Goal: Information Seeking & Learning: Find contact information

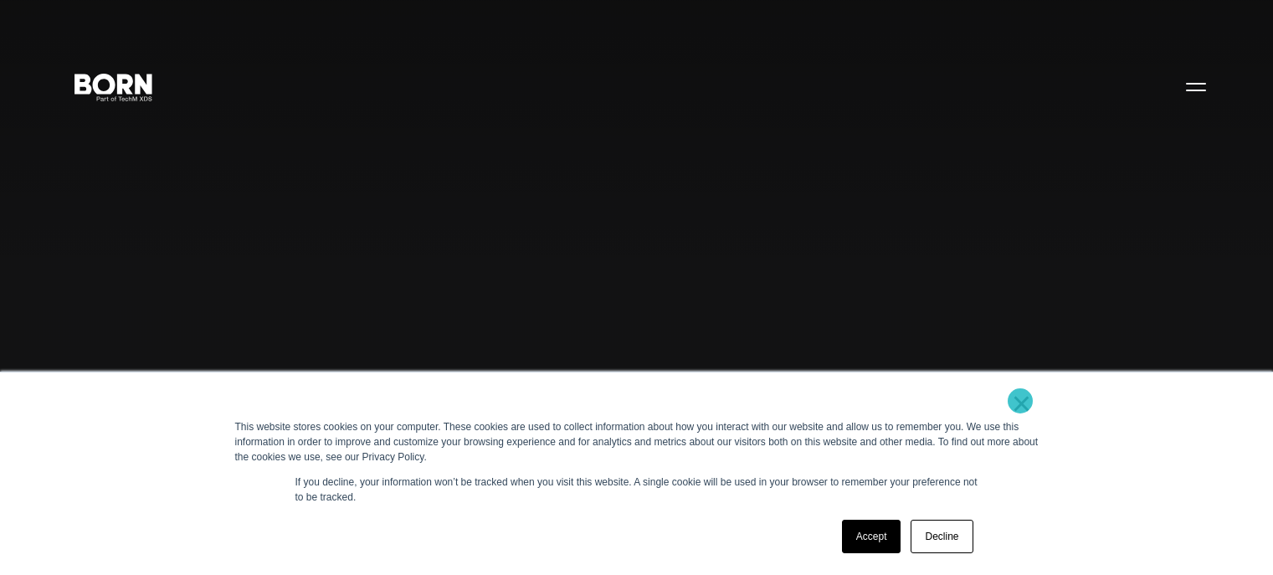
click at [1020, 401] on link "×" at bounding box center [1022, 403] width 20 height 15
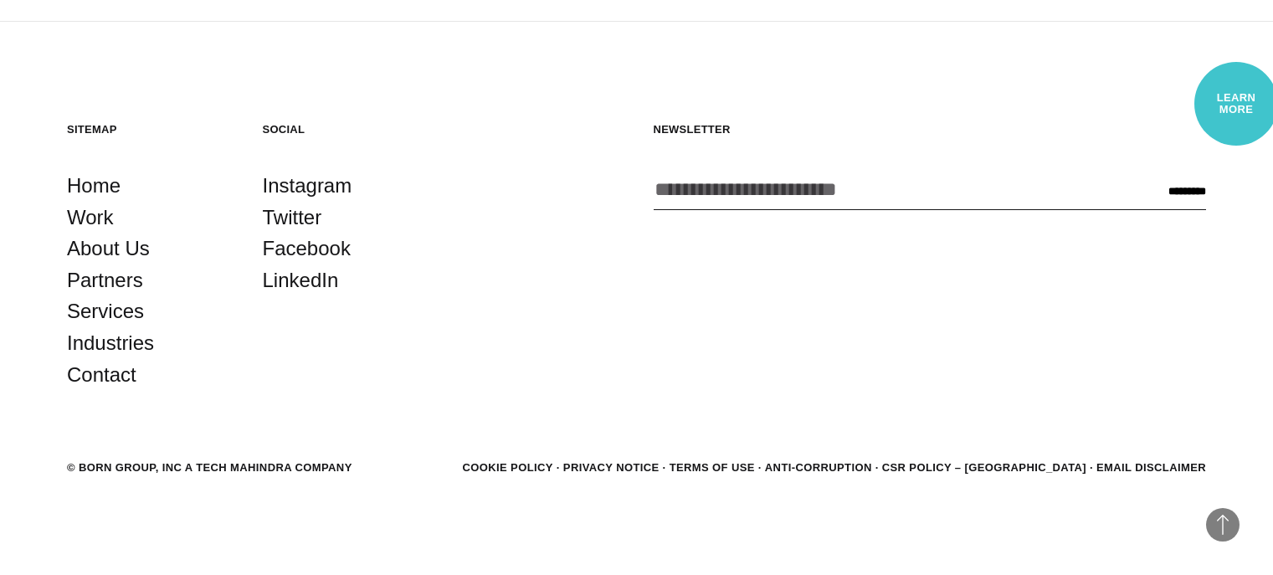
scroll to position [4355, 0]
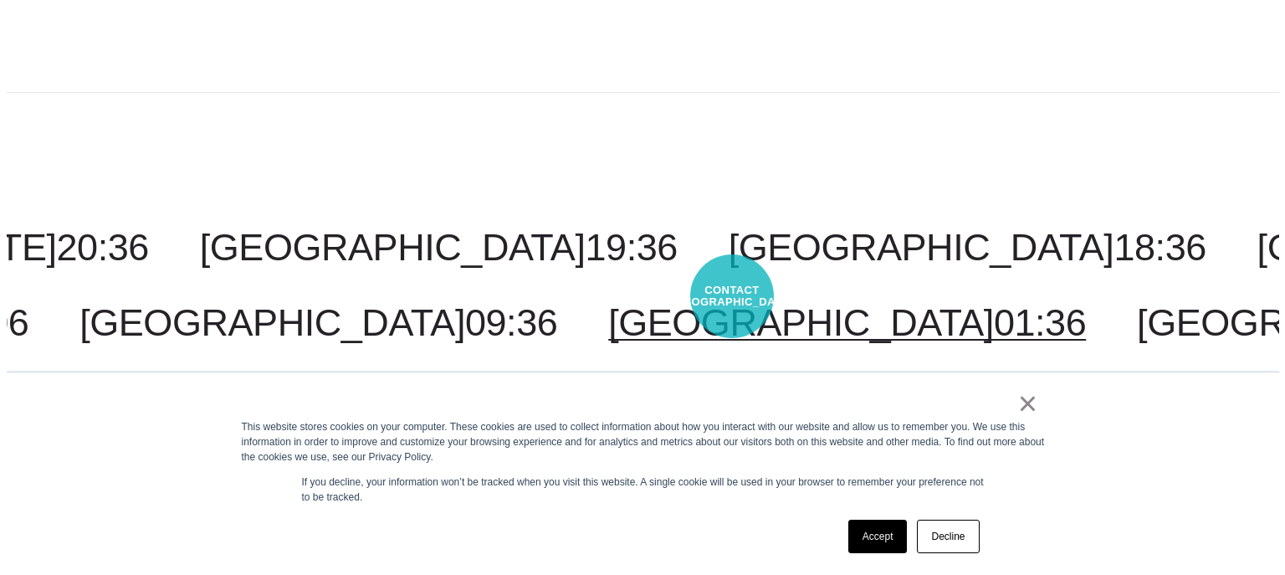
scroll to position [3826, 0]
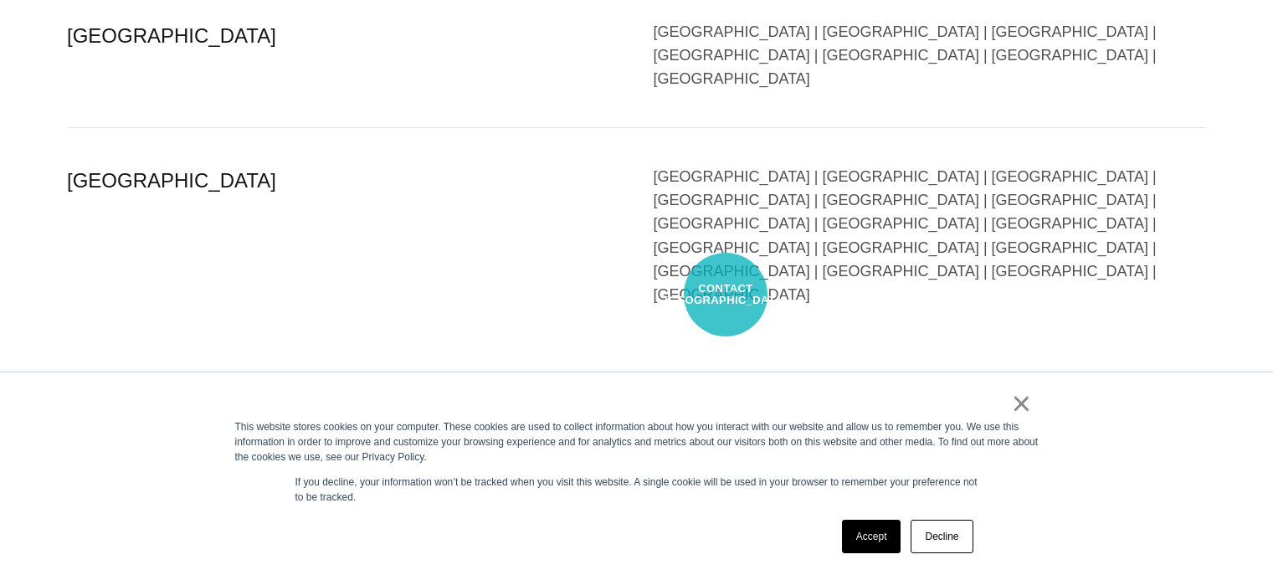
select select "******"
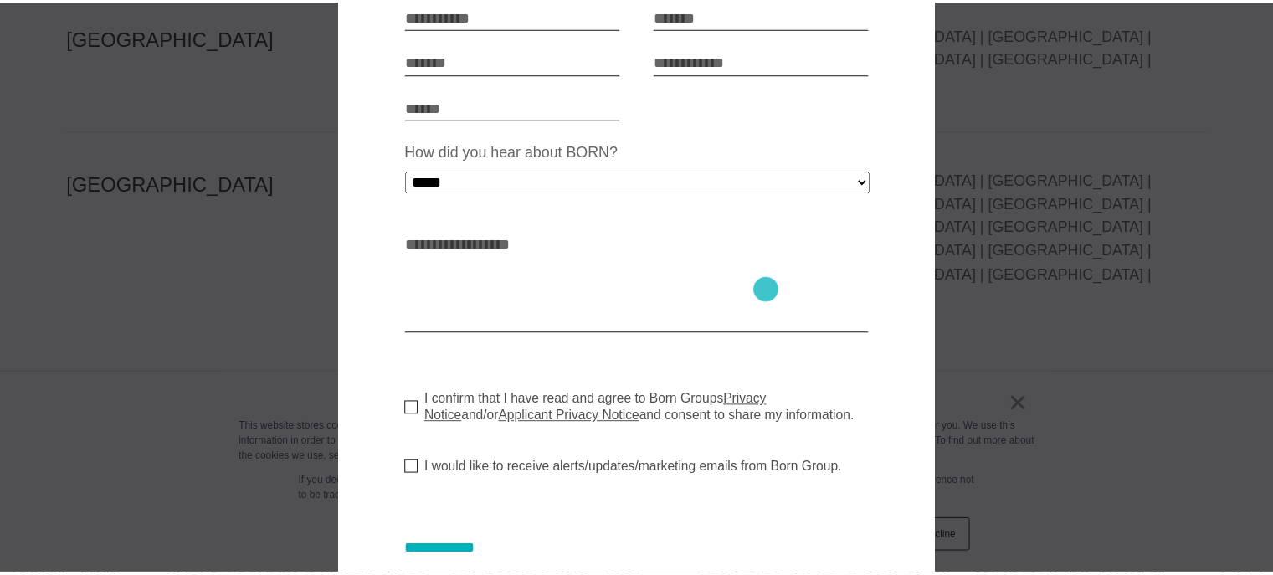
scroll to position [515, 0]
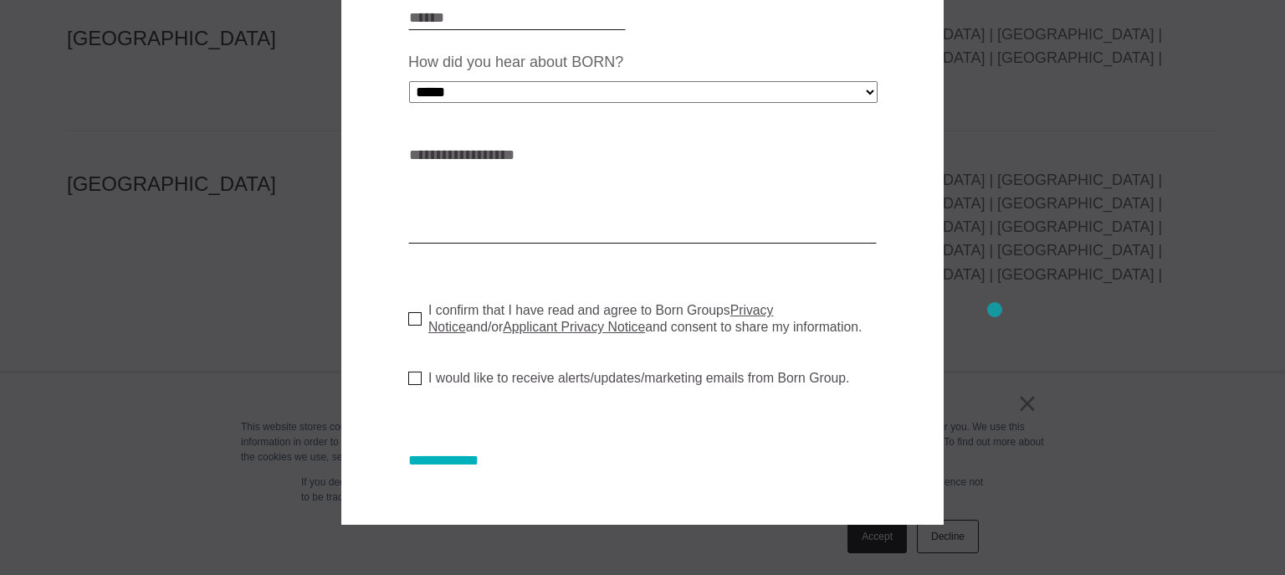
click at [1006, 309] on div at bounding box center [642, 287] width 1285 height 575
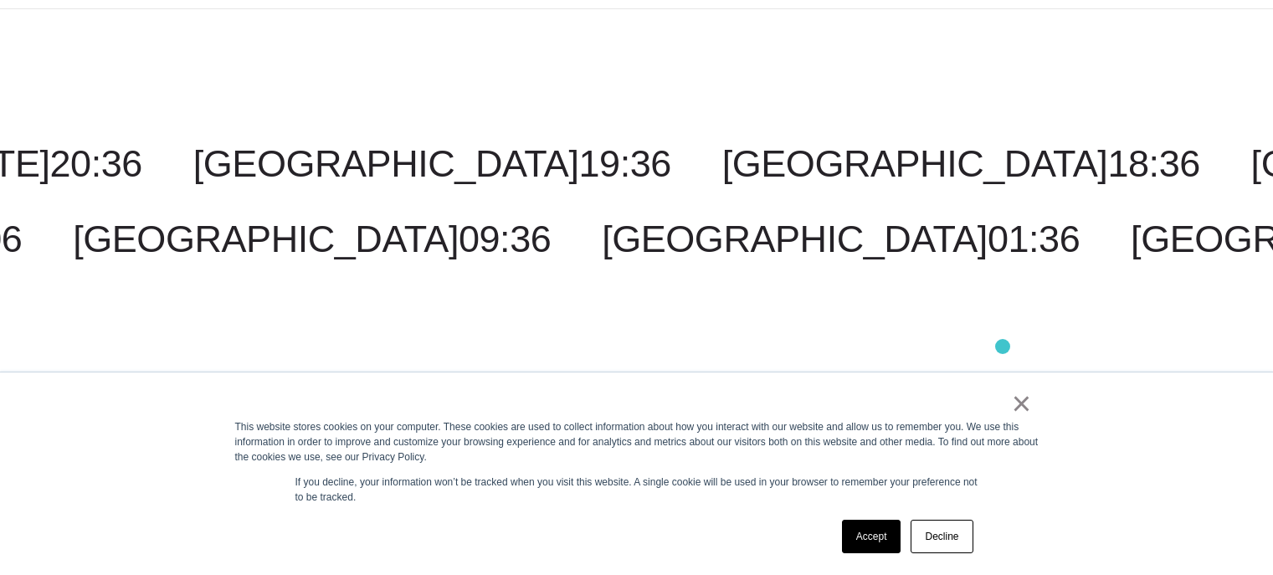
scroll to position [4252, 0]
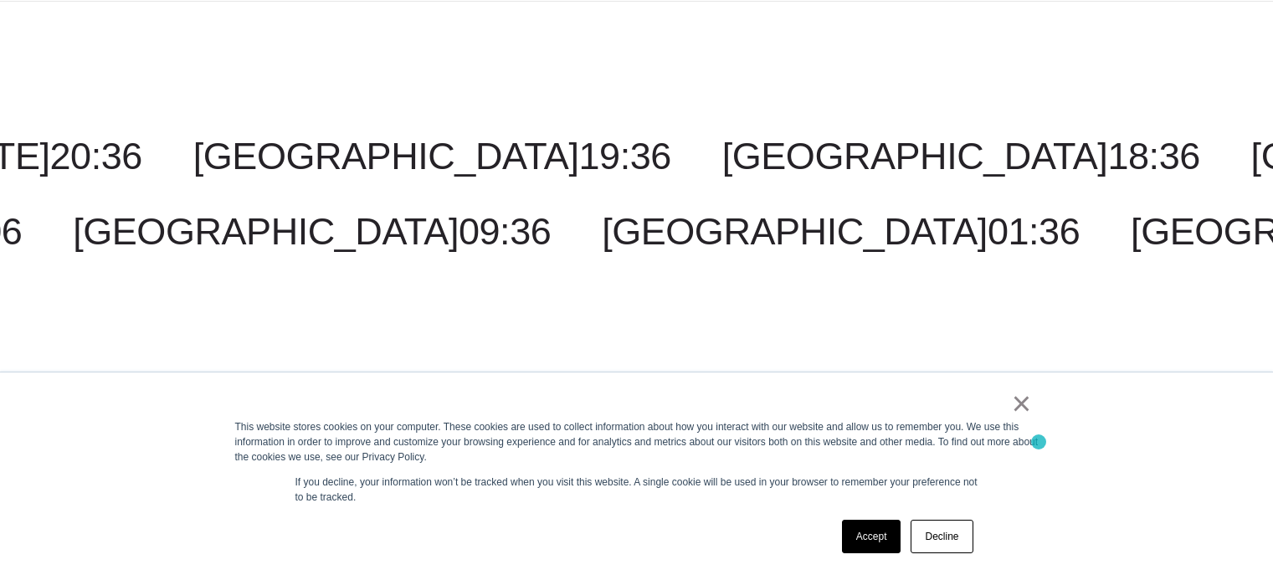
click at [1038, 442] on div "× This website stores cookies on your computer. These cookies are used to colle…" at bounding box center [636, 473] width 837 height 202
click at [1028, 403] on link "×" at bounding box center [1022, 403] width 20 height 15
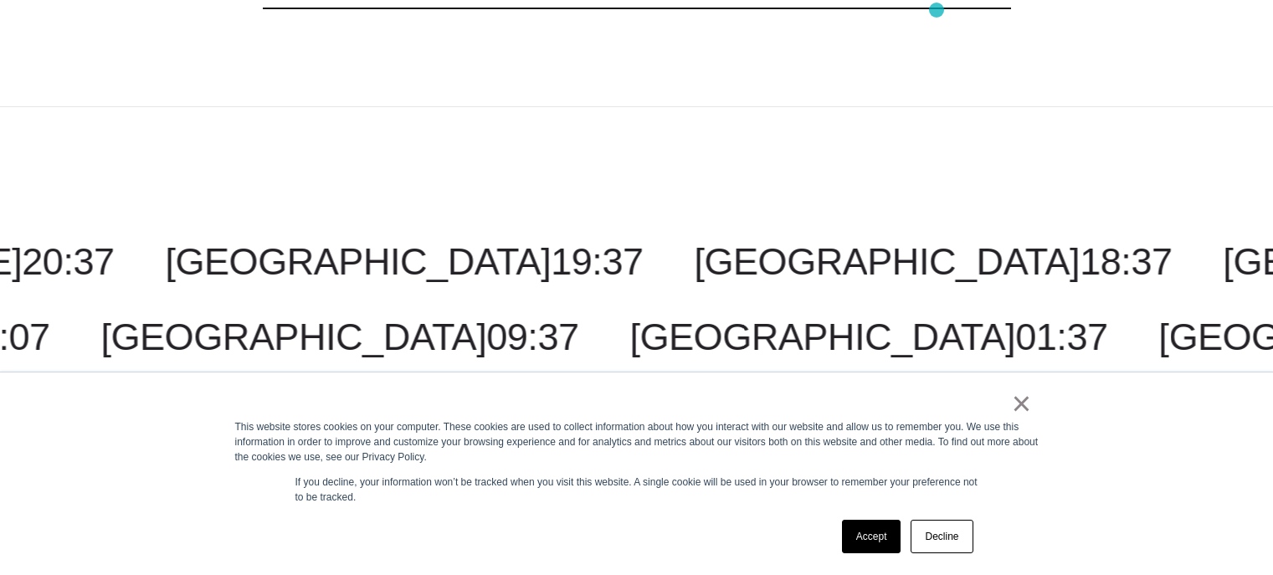
scroll to position [2585, 0]
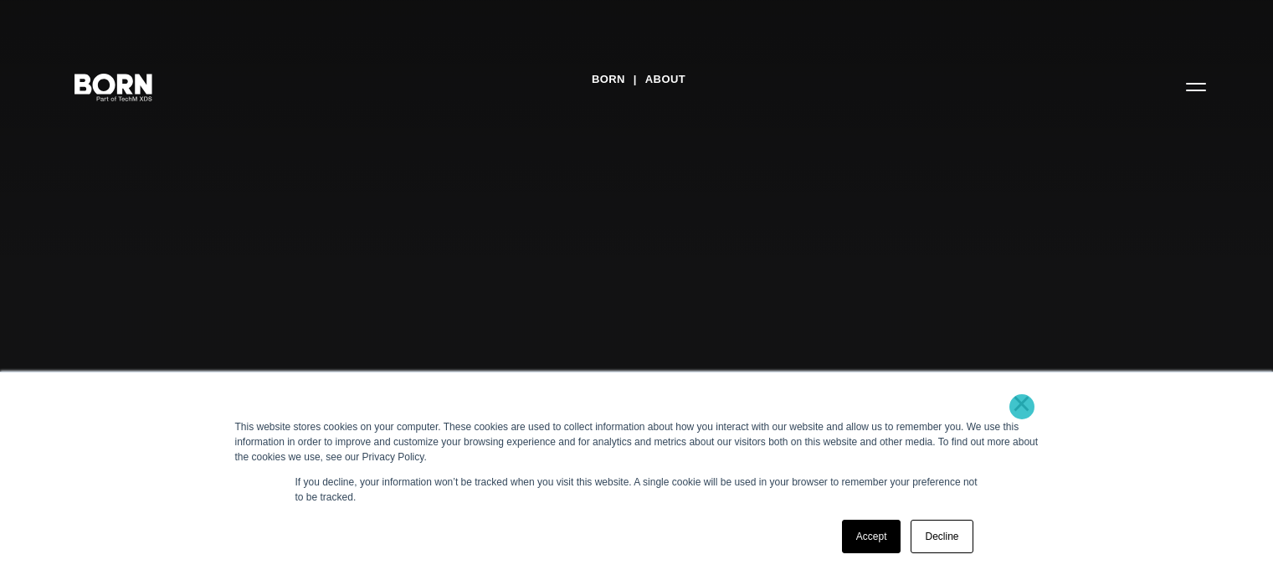
click at [1022, 407] on link "×" at bounding box center [1022, 403] width 20 height 15
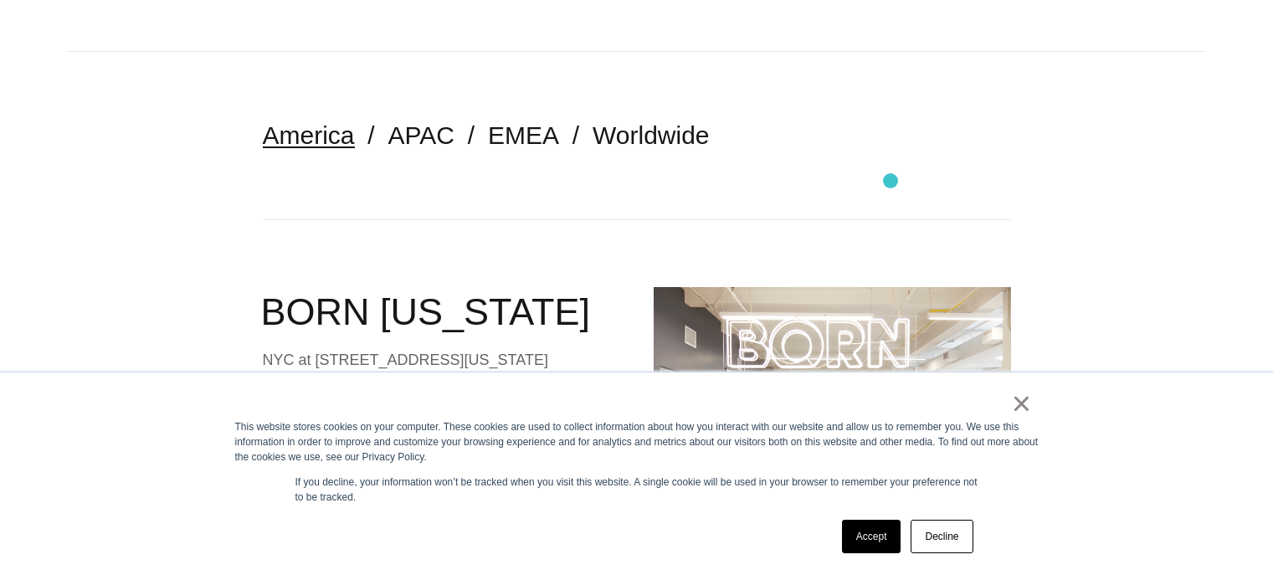
scroll to position [586, 0]
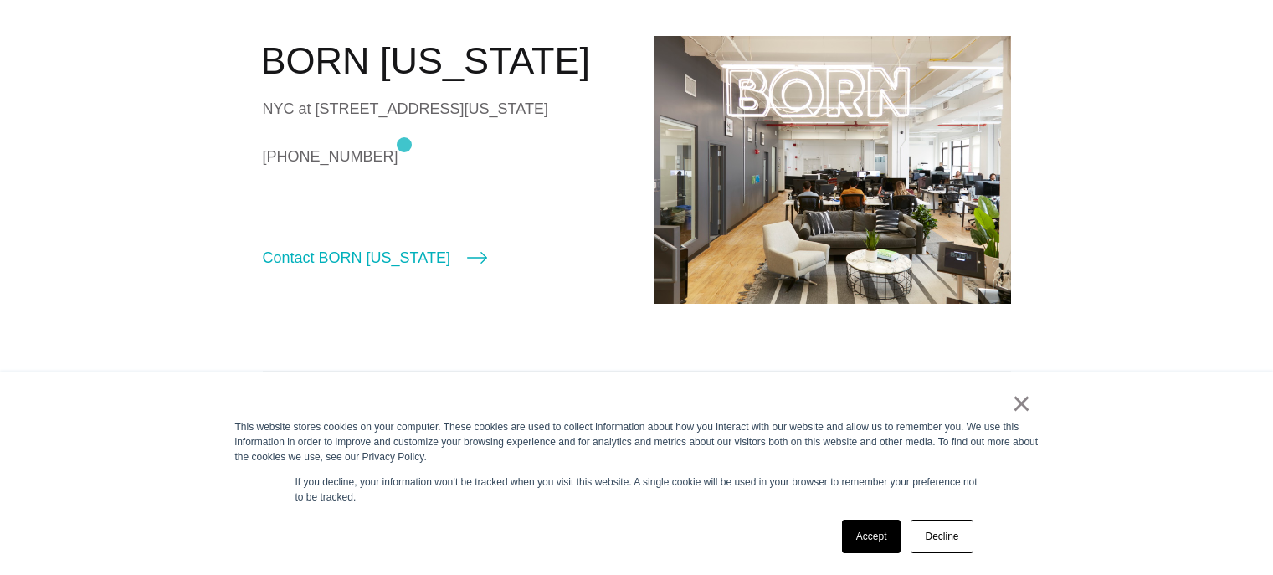
drag, startPoint x: 272, startPoint y: 107, endPoint x: 404, endPoint y: 145, distance: 137.5
click at [404, 121] on div "NYC at 530 7th Avenue, Suite 801, New York, NY, 10018" at bounding box center [441, 108] width 357 height 25
click at [412, 121] on div "NYC at 530 7th Avenue, Suite 801, New York, NY, 10018" at bounding box center [441, 108] width 357 height 25
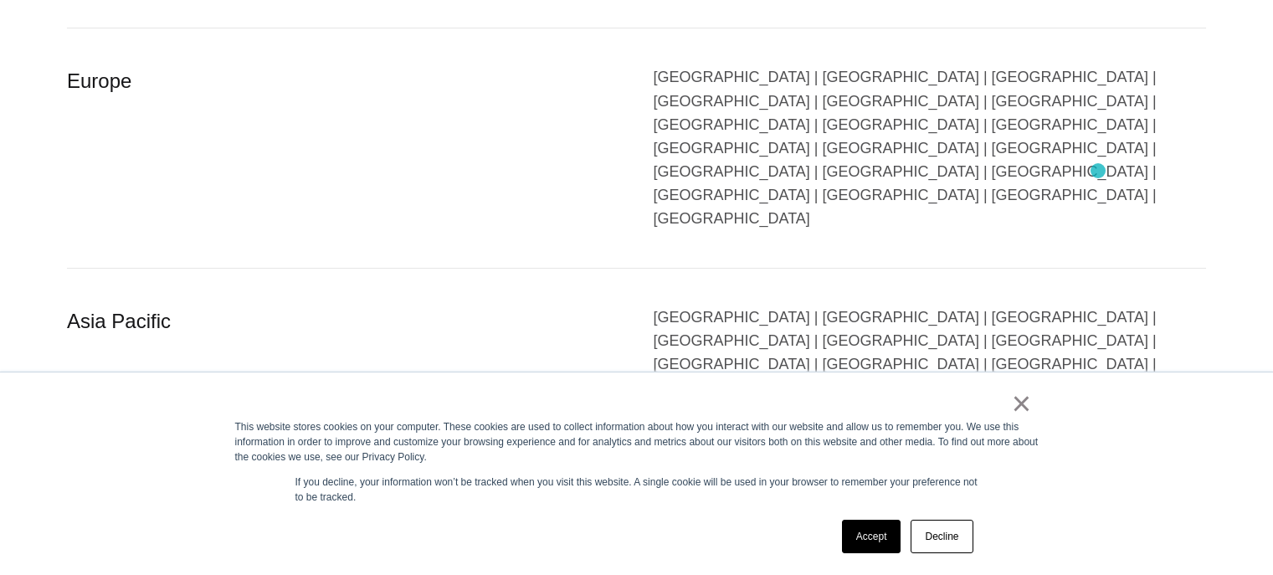
scroll to position [3826, 0]
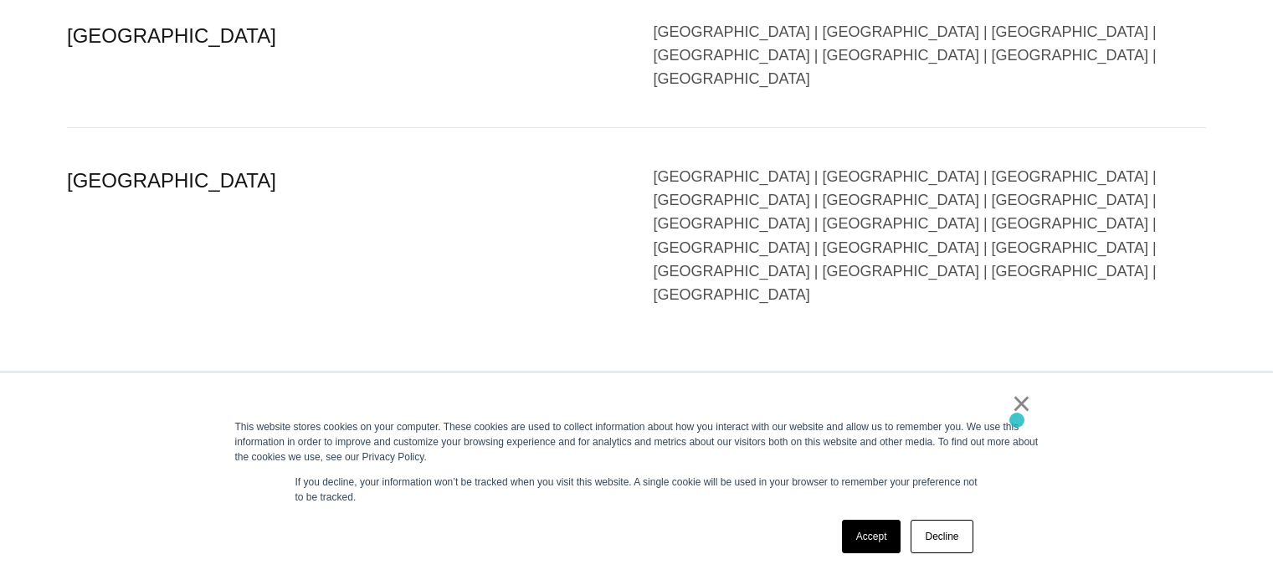
click at [1017, 420] on div "This website stores cookies on your computer. These cookies are used to collect…" at bounding box center [636, 441] width 803 height 45
click at [1023, 411] on link "×" at bounding box center [1022, 403] width 20 height 15
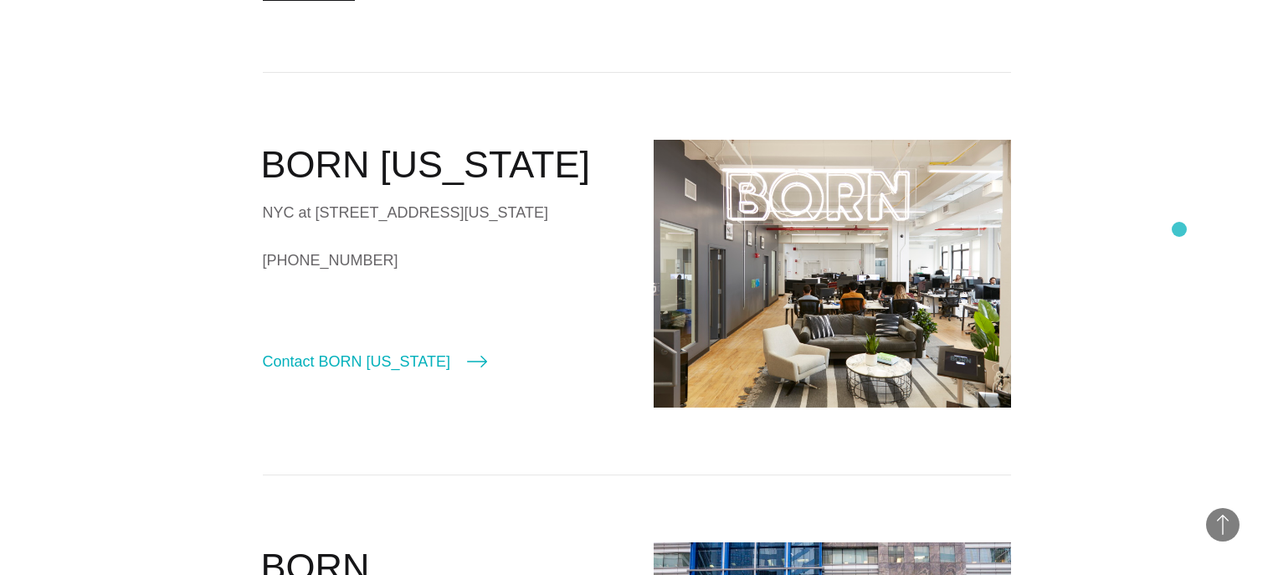
scroll to position [315, 0]
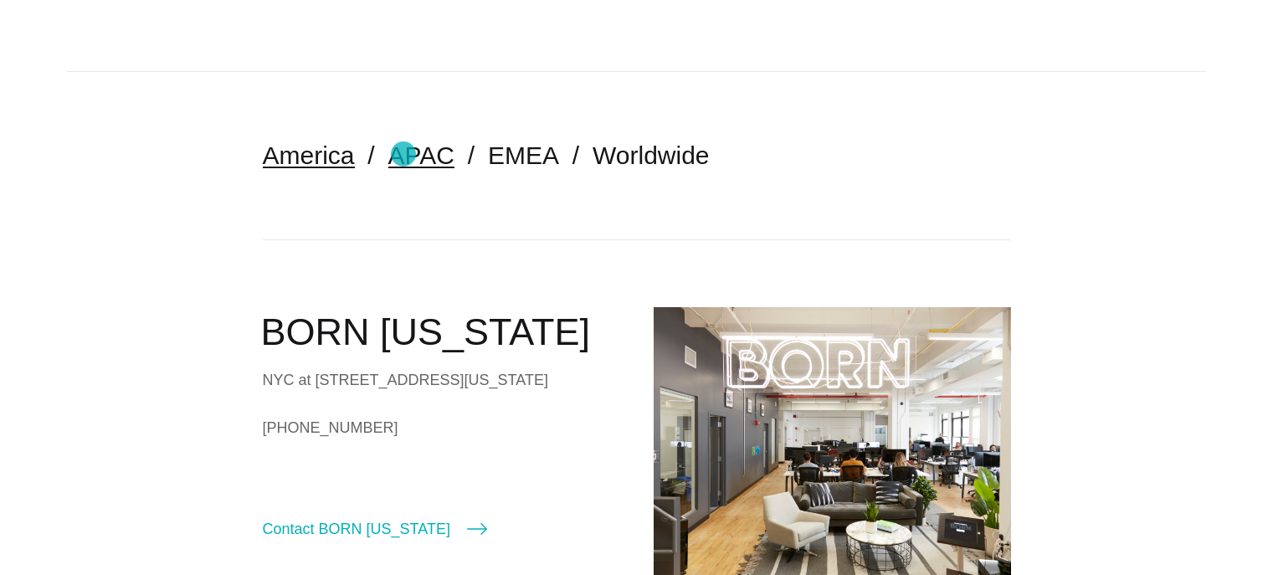
click at [403, 154] on link "APAC" at bounding box center [421, 155] width 66 height 28
click at [652, 151] on link "Worldwide" at bounding box center [650, 155] width 117 height 28
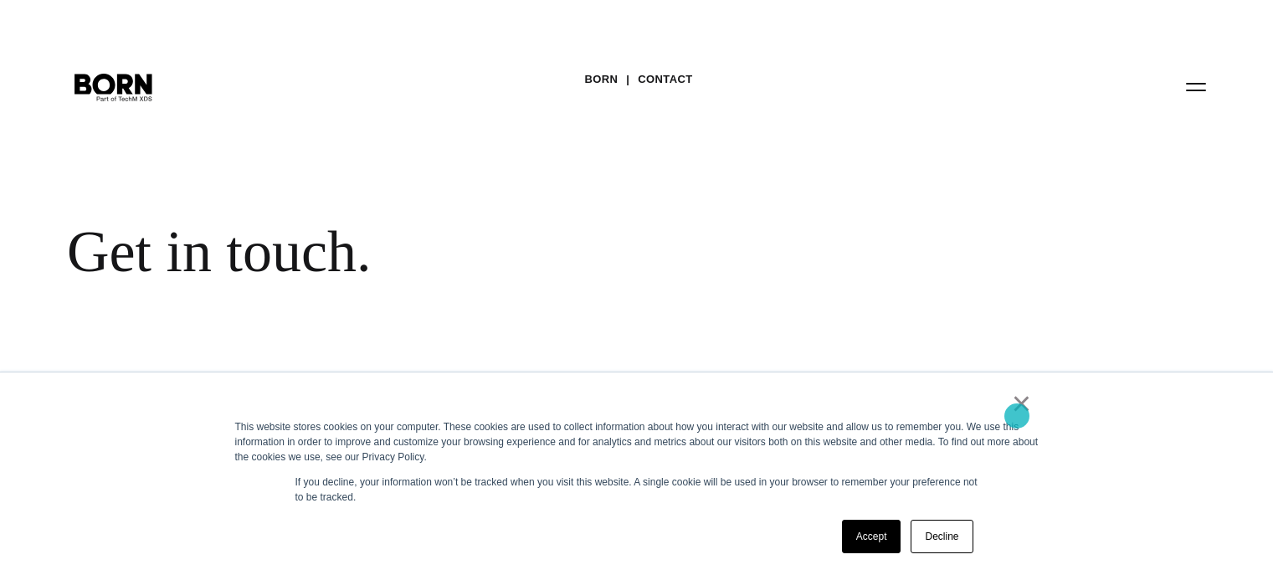
click at [1017, 411] on link "×" at bounding box center [1022, 403] width 20 height 15
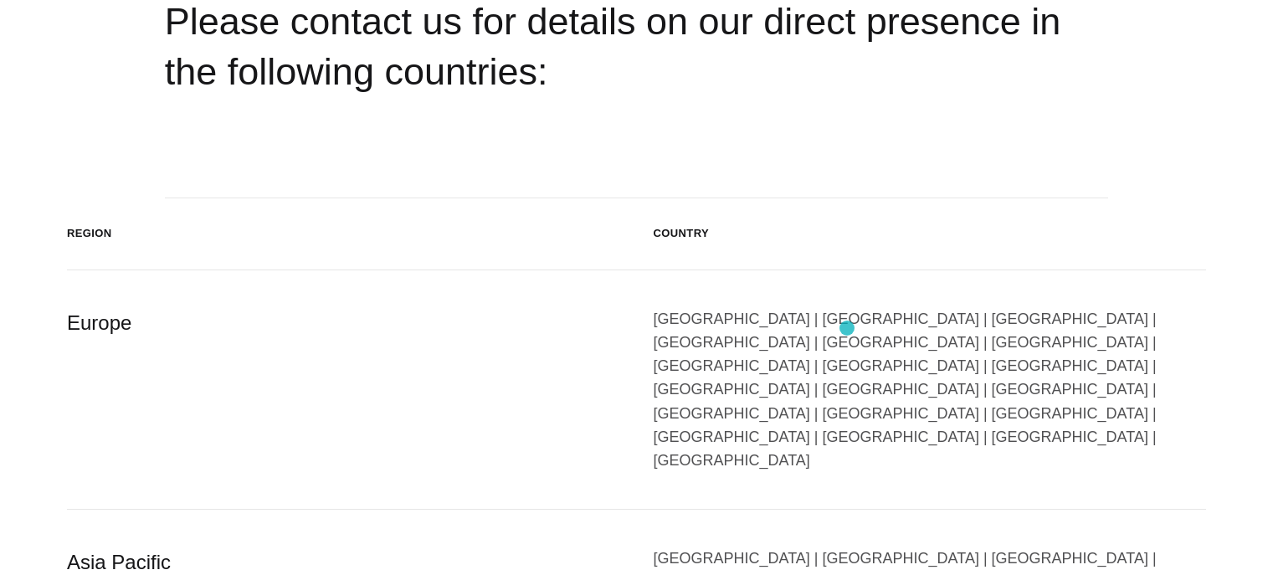
scroll to position [306, 0]
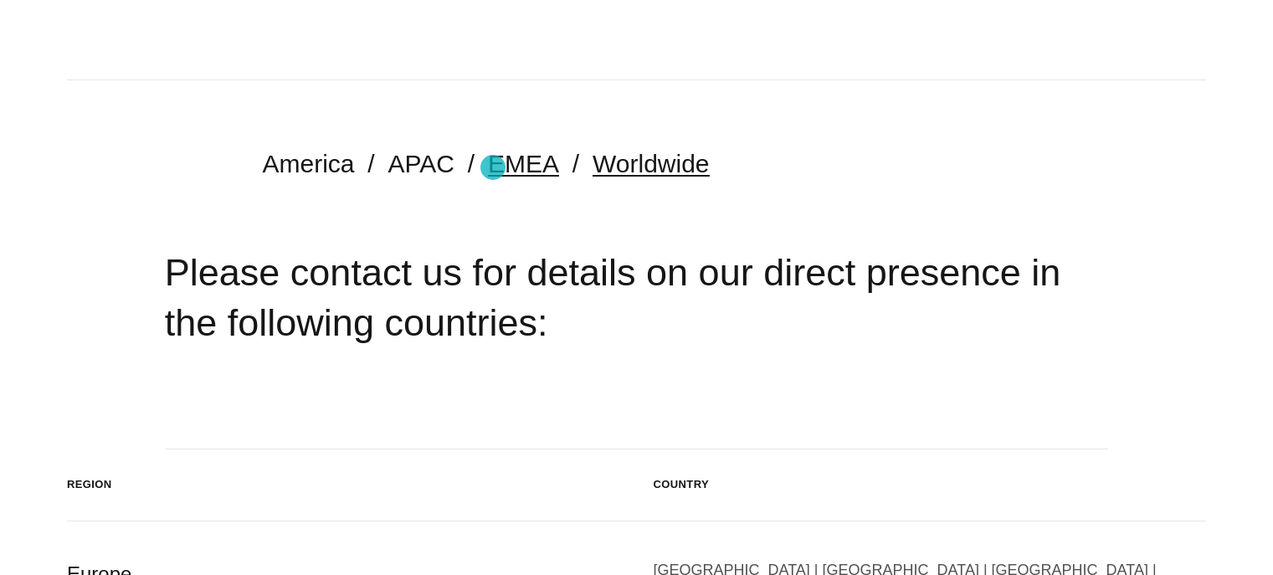
click at [493, 167] on link "EMEA" at bounding box center [523, 164] width 71 height 28
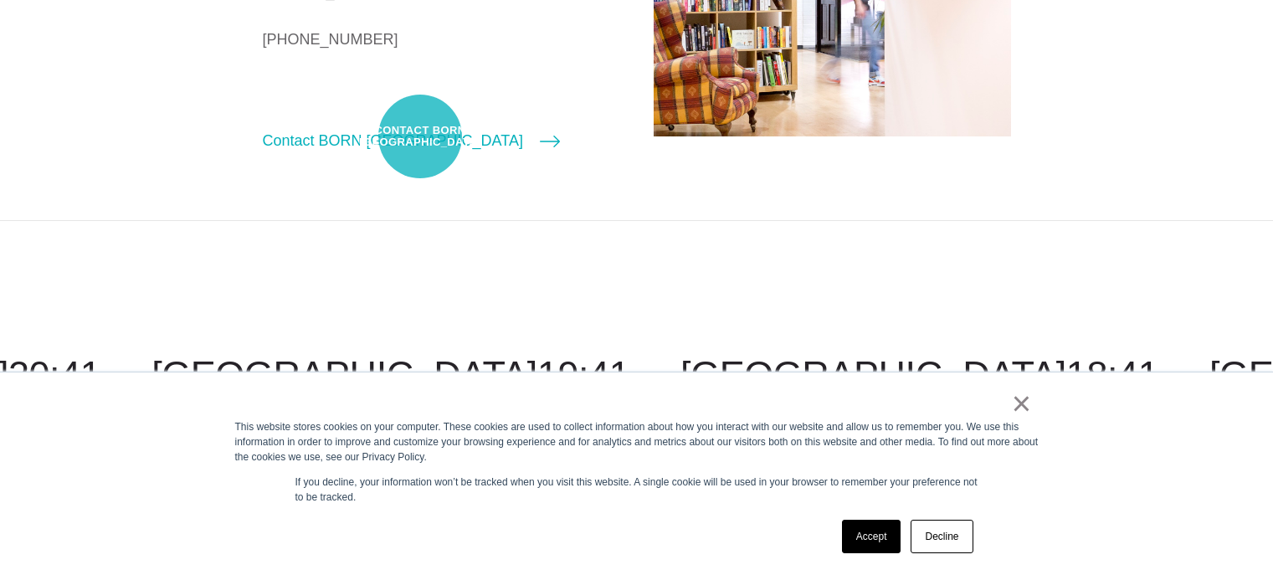
scroll to position [586, 0]
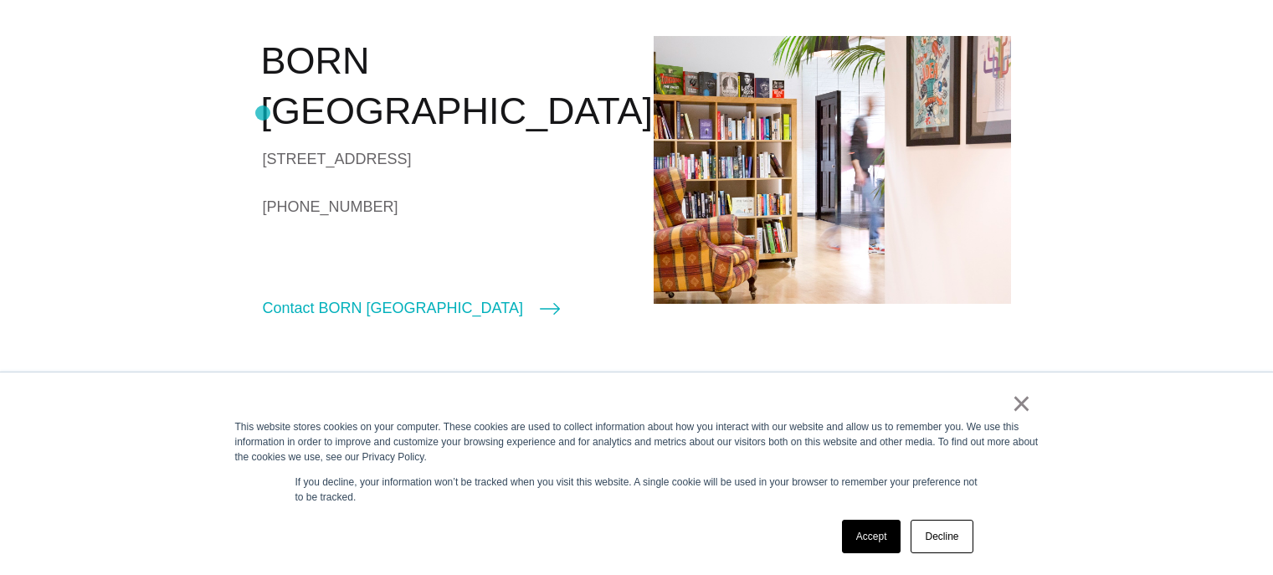
click at [263, 146] on div "[STREET_ADDRESS]" at bounding box center [441, 158] width 357 height 25
drag, startPoint x: 263, startPoint y: 113, endPoint x: 384, endPoint y: 191, distance: 144.1
click at [384, 191] on div "BORN [GEOGRAPHIC_DATA] [STREET_ADDRESS] [PHONE_NUMBER] Contact BORN [GEOGRAPHIC…" at bounding box center [441, 178] width 357 height 284
copy div "[STREET_ADDRESS] [PHONE_NUMBER]"
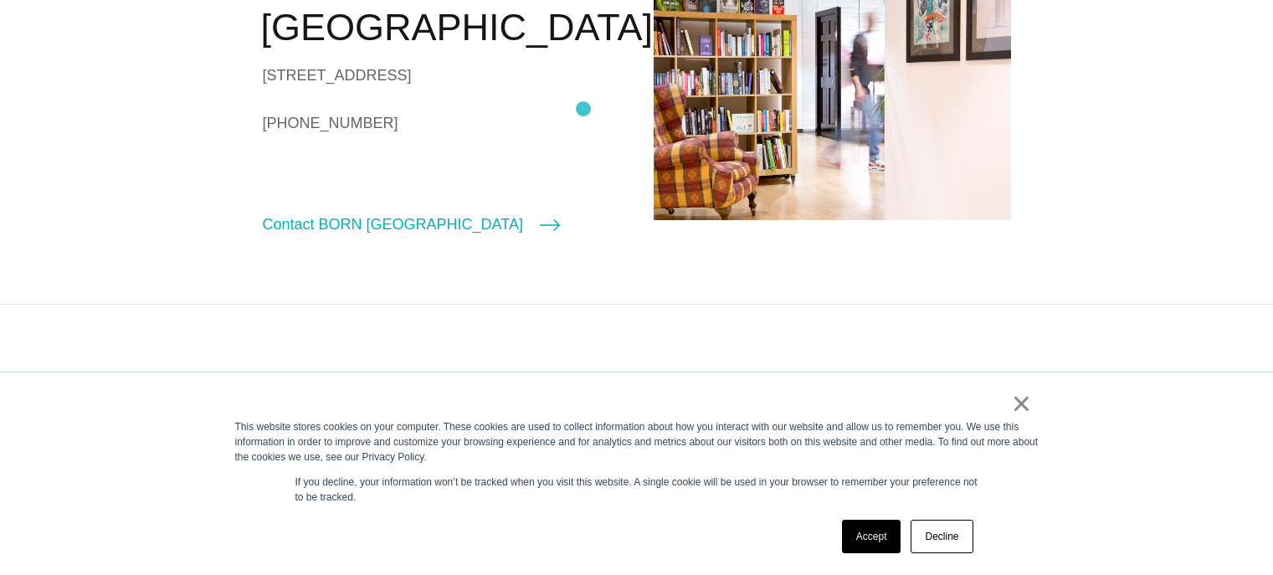
scroll to position [502, 0]
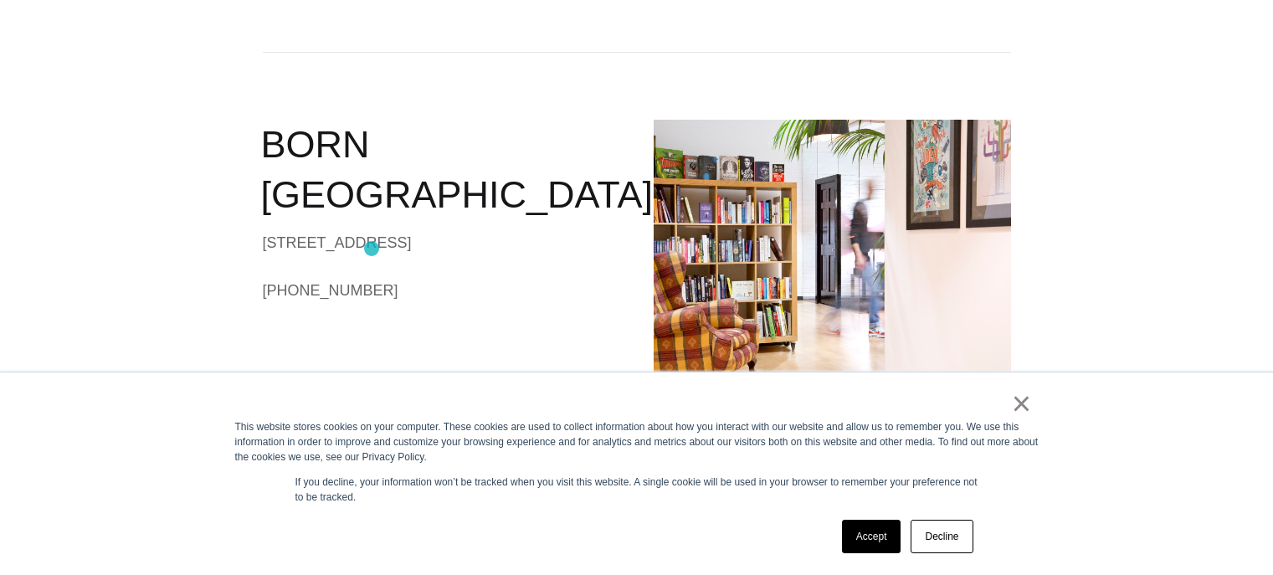
click at [372, 248] on div "[STREET_ADDRESS]" at bounding box center [441, 242] width 357 height 25
click at [272, 230] on div "[STREET_ADDRESS]" at bounding box center [441, 242] width 357 height 25
drag, startPoint x: 272, startPoint y: 190, endPoint x: 374, endPoint y: 244, distance: 115.7
click at [374, 244] on div "[STREET_ADDRESS]" at bounding box center [441, 242] width 357 height 25
copy div "[STREET_ADDRESS]"
